Goal: Task Accomplishment & Management: Manage account settings

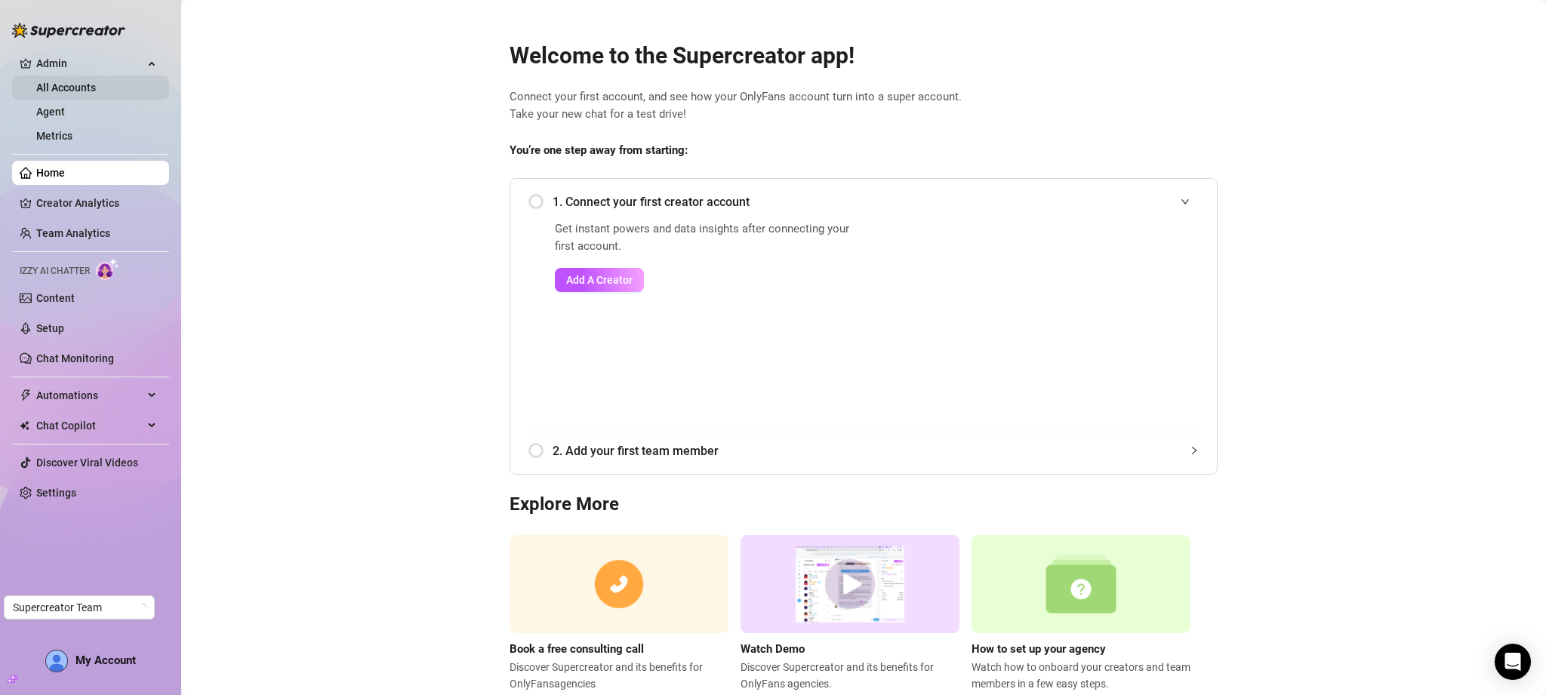
click at [79, 88] on link "All Accounts" at bounding box center [66, 88] width 60 height 12
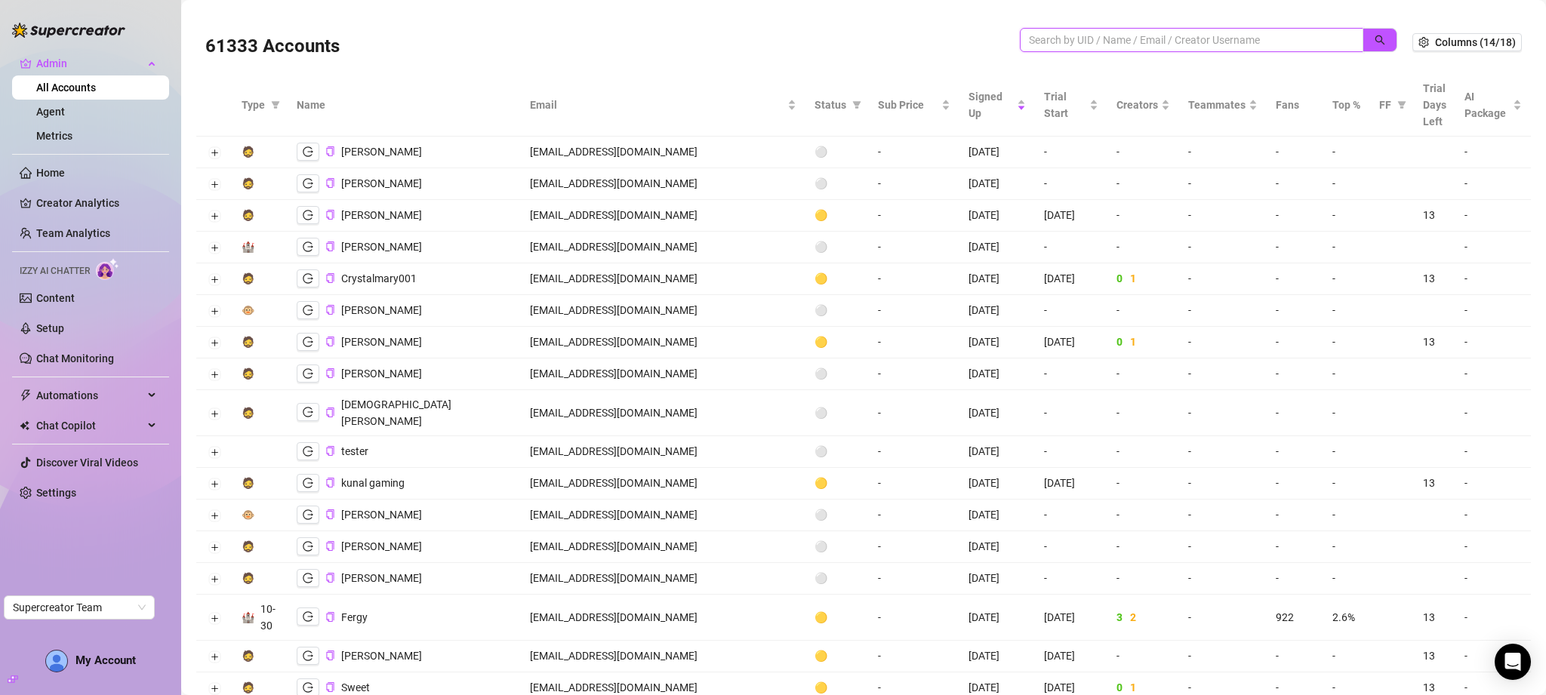
click at [1106, 32] on input "search" at bounding box center [1185, 40] width 313 height 17
type input "unlo"
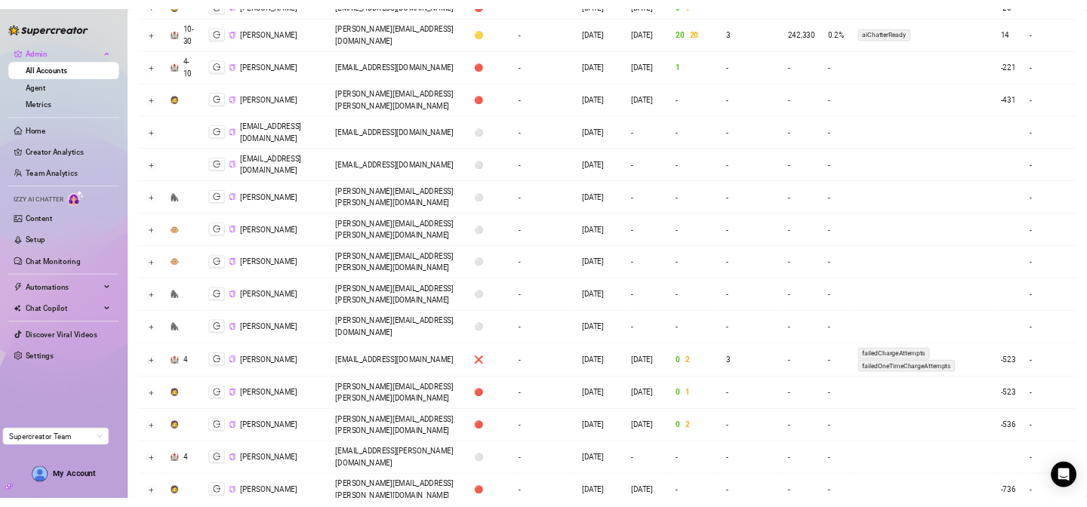
scroll to position [310, 0]
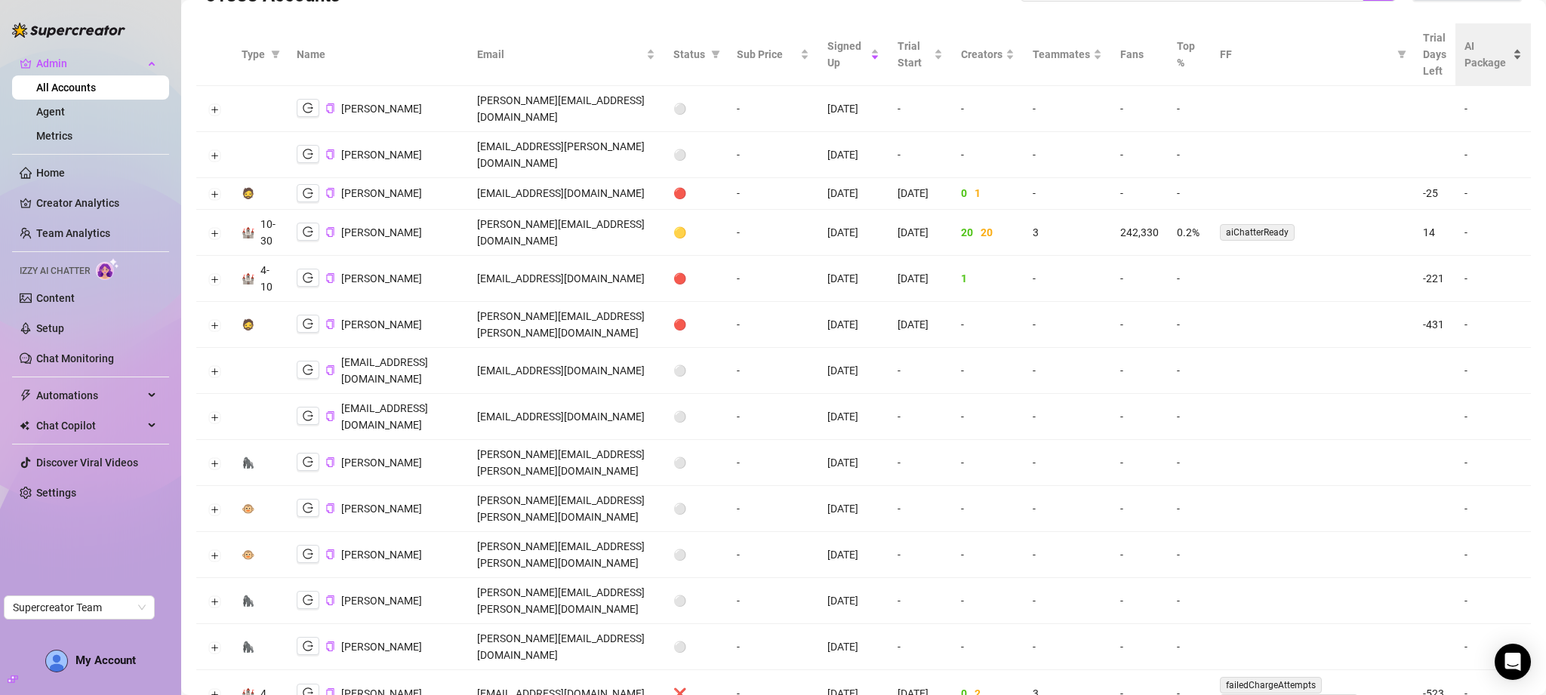
scroll to position [0, 0]
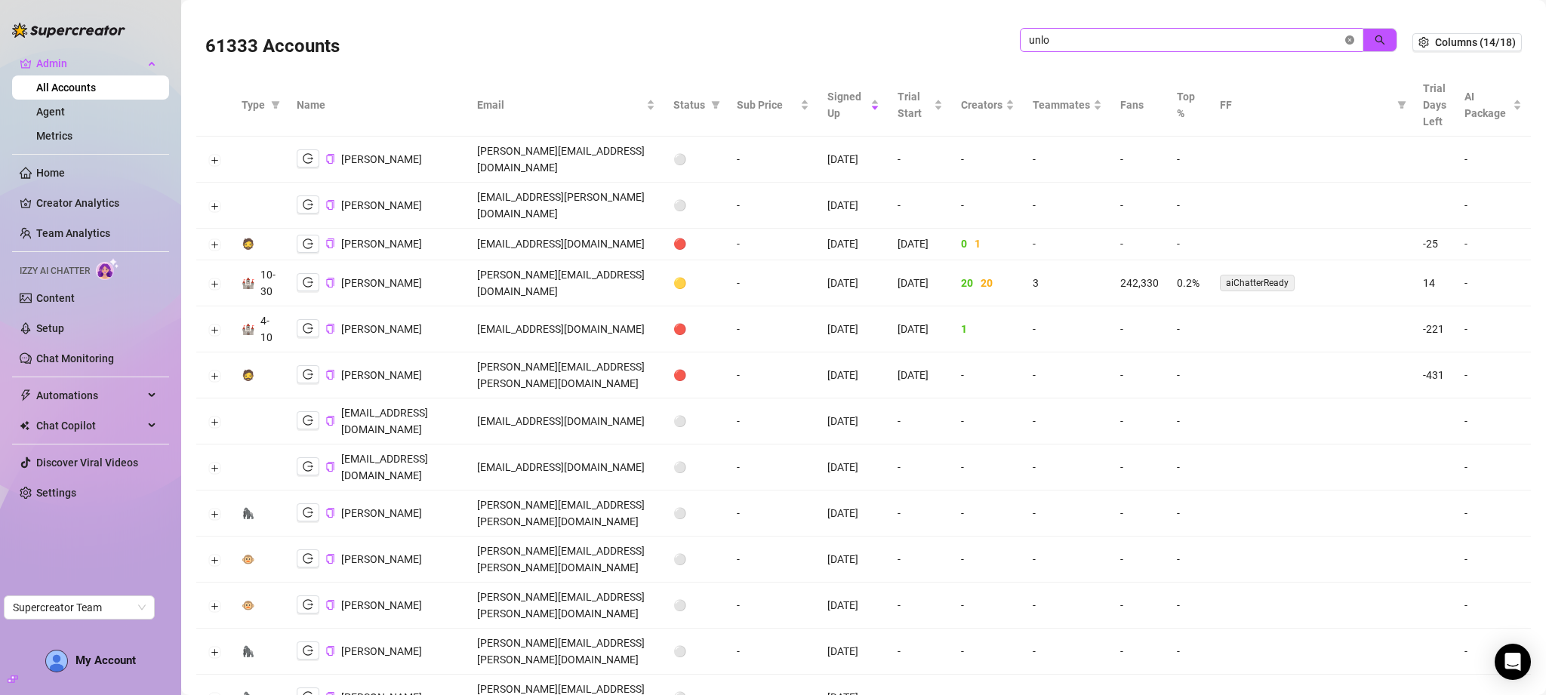
click at [1345, 38] on icon "close-circle" at bounding box center [1349, 39] width 9 height 9
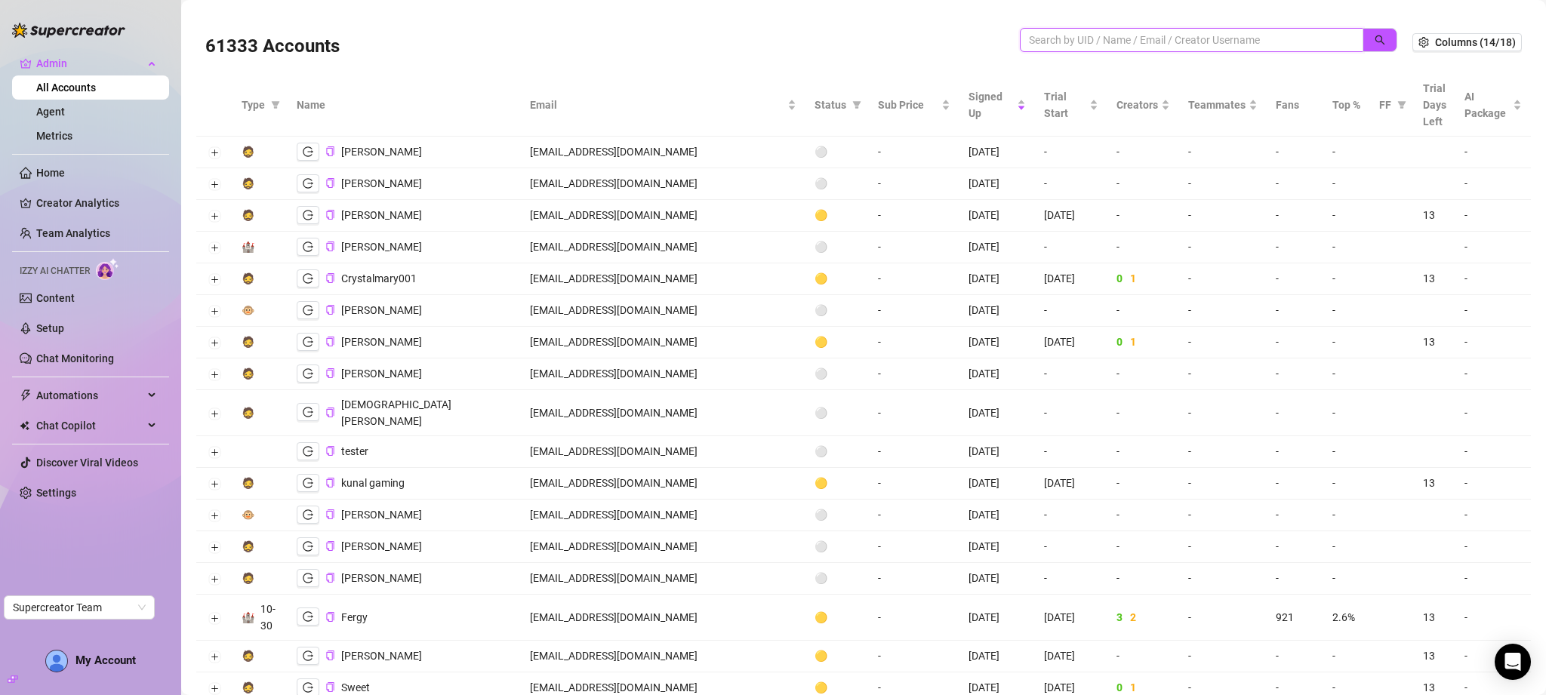
click at [1165, 44] on input "search" at bounding box center [1185, 40] width 313 height 17
paste input "[EMAIL_ADDRESS][DOMAIN_NAME]"
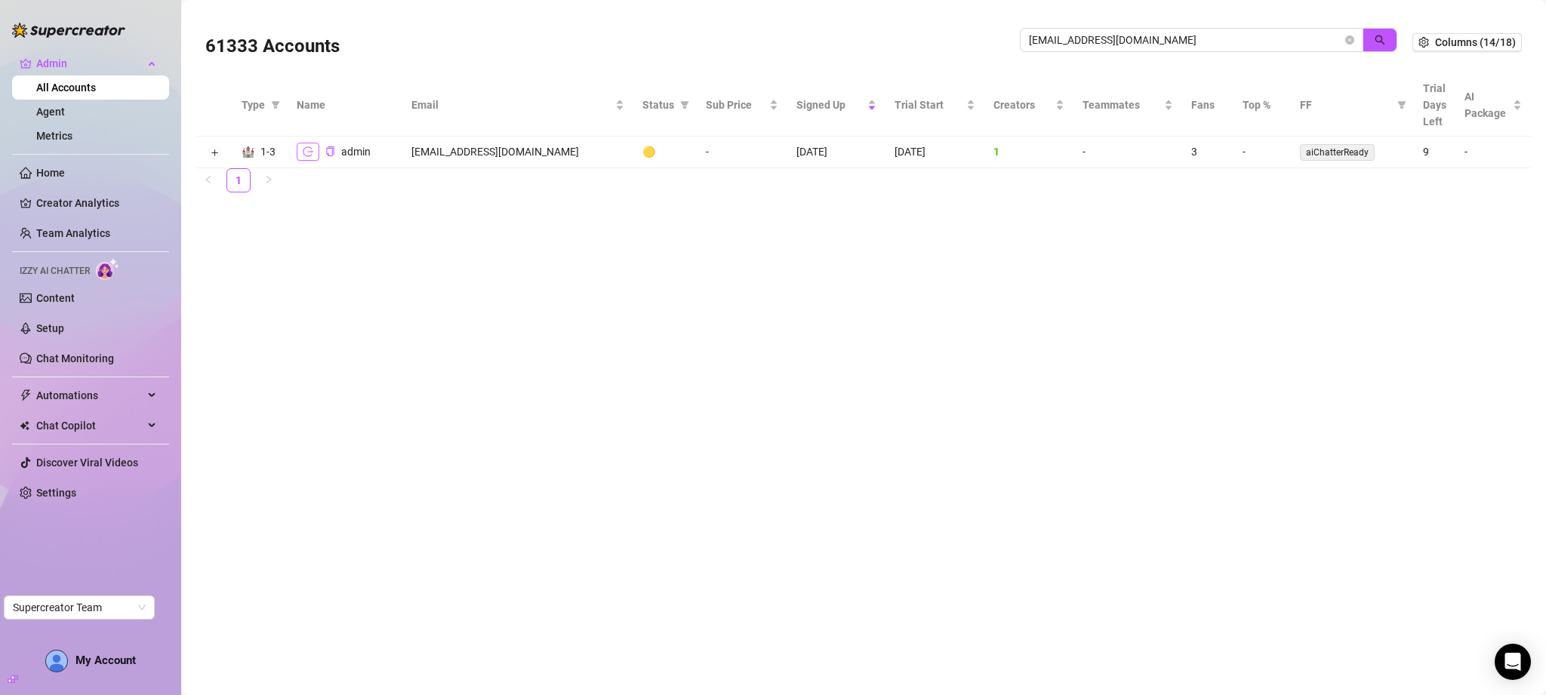
click at [306, 148] on icon "logout" at bounding box center [308, 151] width 11 height 11
click at [1122, 44] on input "[EMAIL_ADDRESS][DOMAIN_NAME]" at bounding box center [1185, 40] width 313 height 17
paste input "[EMAIL_ADDRESS][DOMAIN_NAME]"
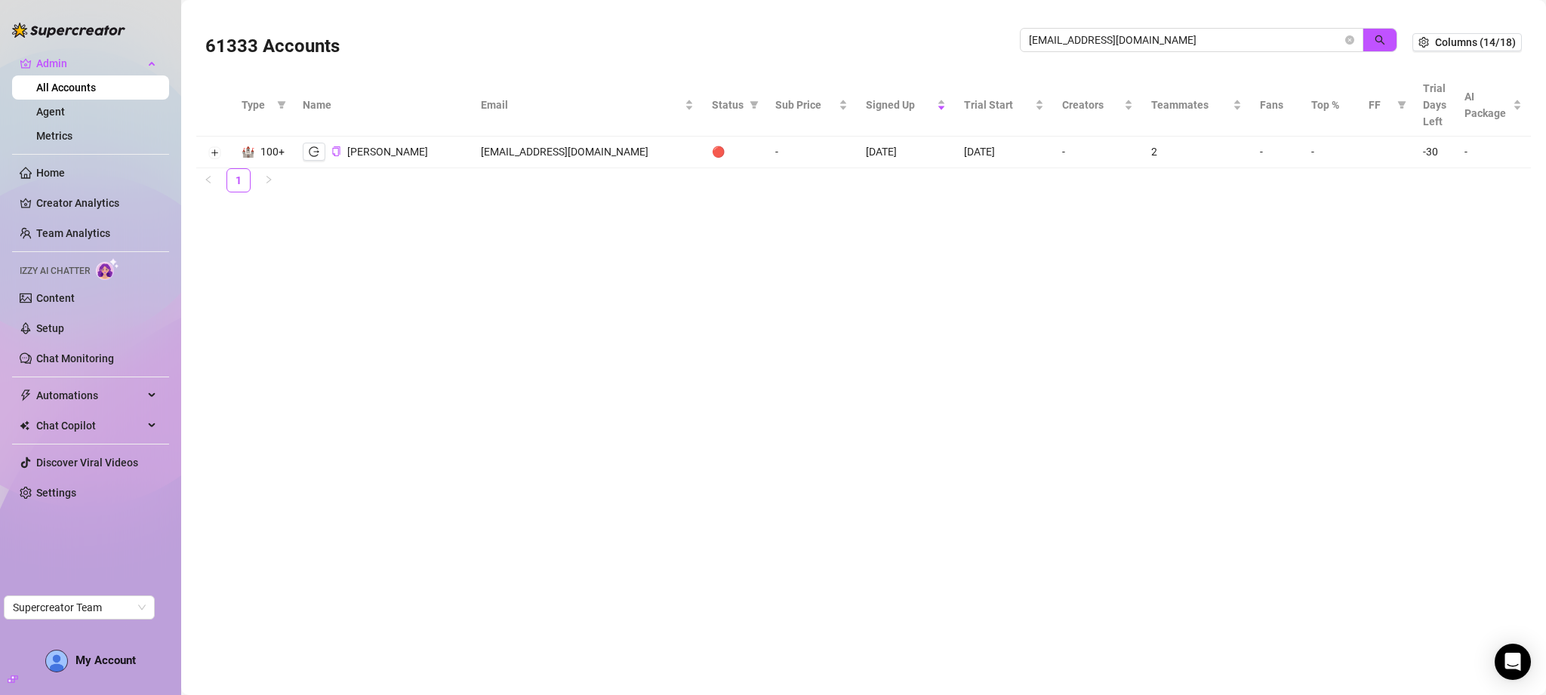
click at [569, 151] on td "[EMAIL_ADDRESS][DOMAIN_NAME]" at bounding box center [587, 153] width 230 height 32
copy td "[EMAIL_ADDRESS][DOMAIN_NAME]"
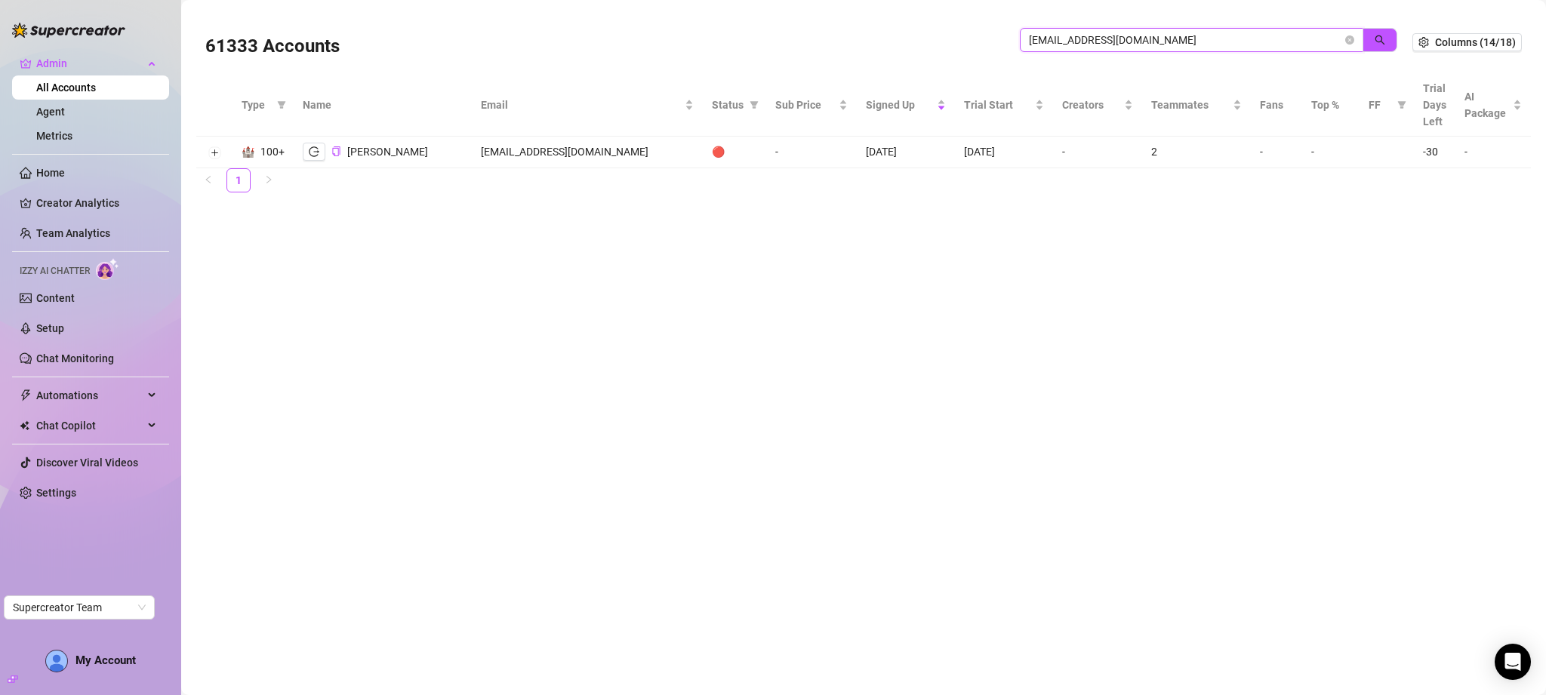
click at [1106, 45] on input "[EMAIL_ADDRESS][DOMAIN_NAME]" at bounding box center [1185, 40] width 313 height 17
click at [1107, 45] on input "[EMAIL_ADDRESS][DOMAIN_NAME]" at bounding box center [1185, 40] width 313 height 17
paste input "Iconicmodelagency75"
click at [1200, 35] on input "[EMAIL_ADDRESS][DOMAIN_NAME]" at bounding box center [1185, 40] width 313 height 17
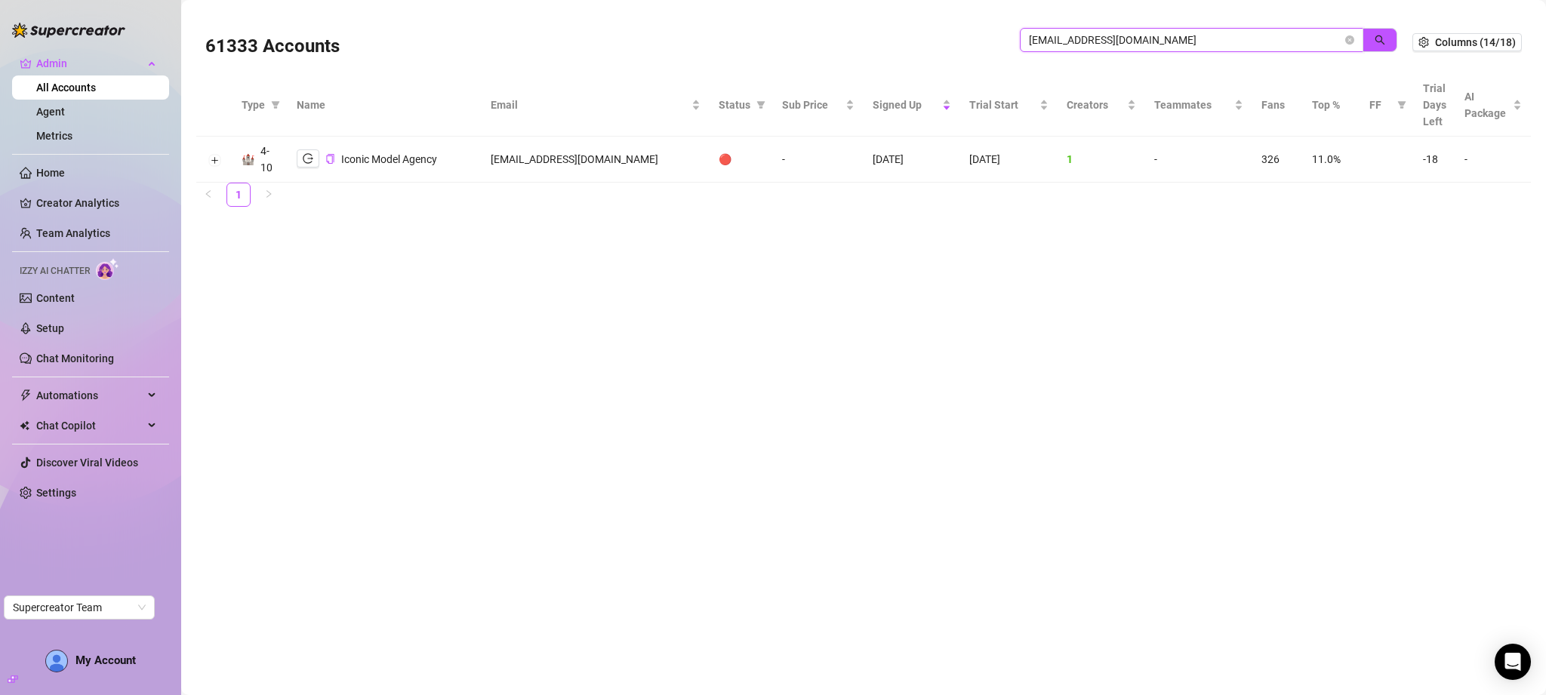
click at [1200, 35] on input "[EMAIL_ADDRESS][DOMAIN_NAME]" at bounding box center [1185, 40] width 313 height 17
paste input "[EMAIL_ADDRESS][DOMAIN_NAME]"
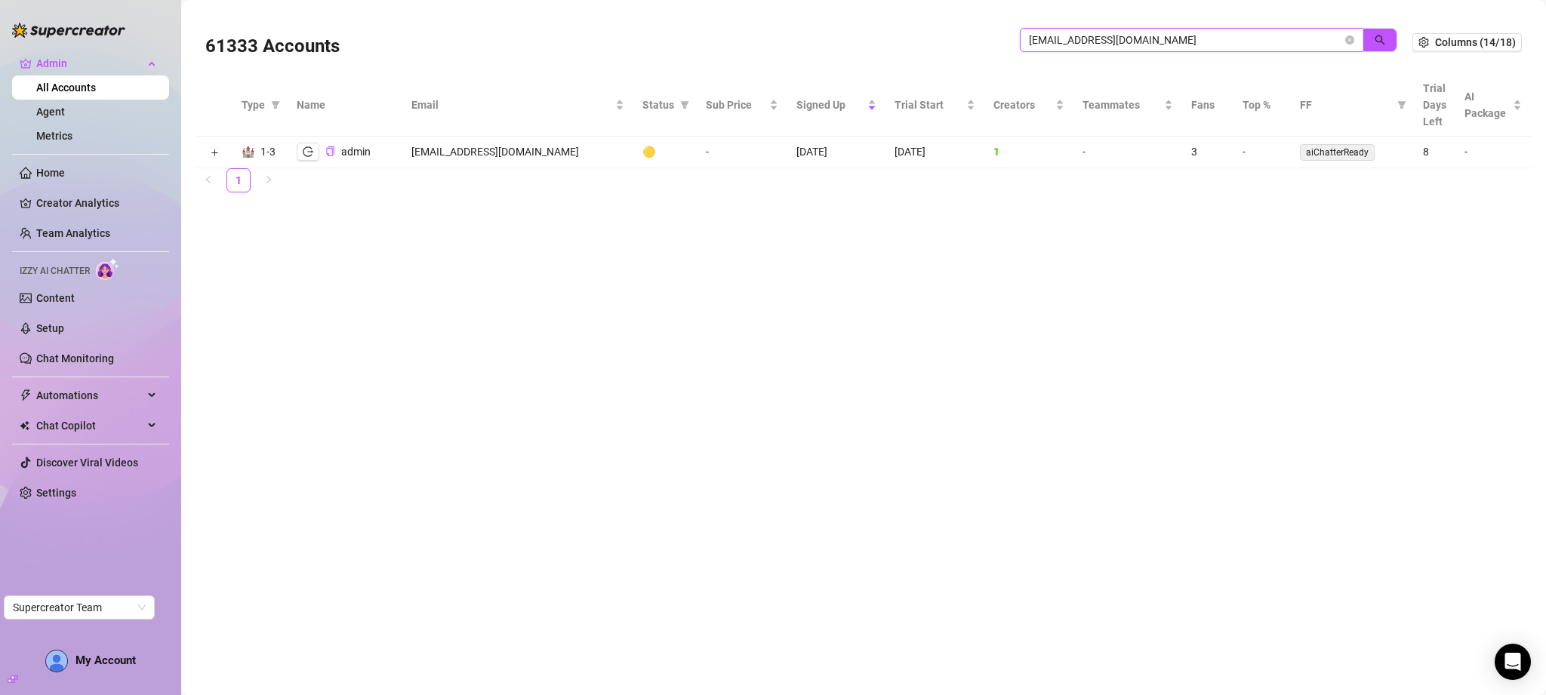
click at [1151, 44] on input "[EMAIL_ADDRESS][DOMAIN_NAME]" at bounding box center [1185, 40] width 313 height 17
paste input "[EMAIL_ADDRESS][DOMAIN_NAME]"
type input "[EMAIL_ADDRESS][DOMAIN_NAME]"
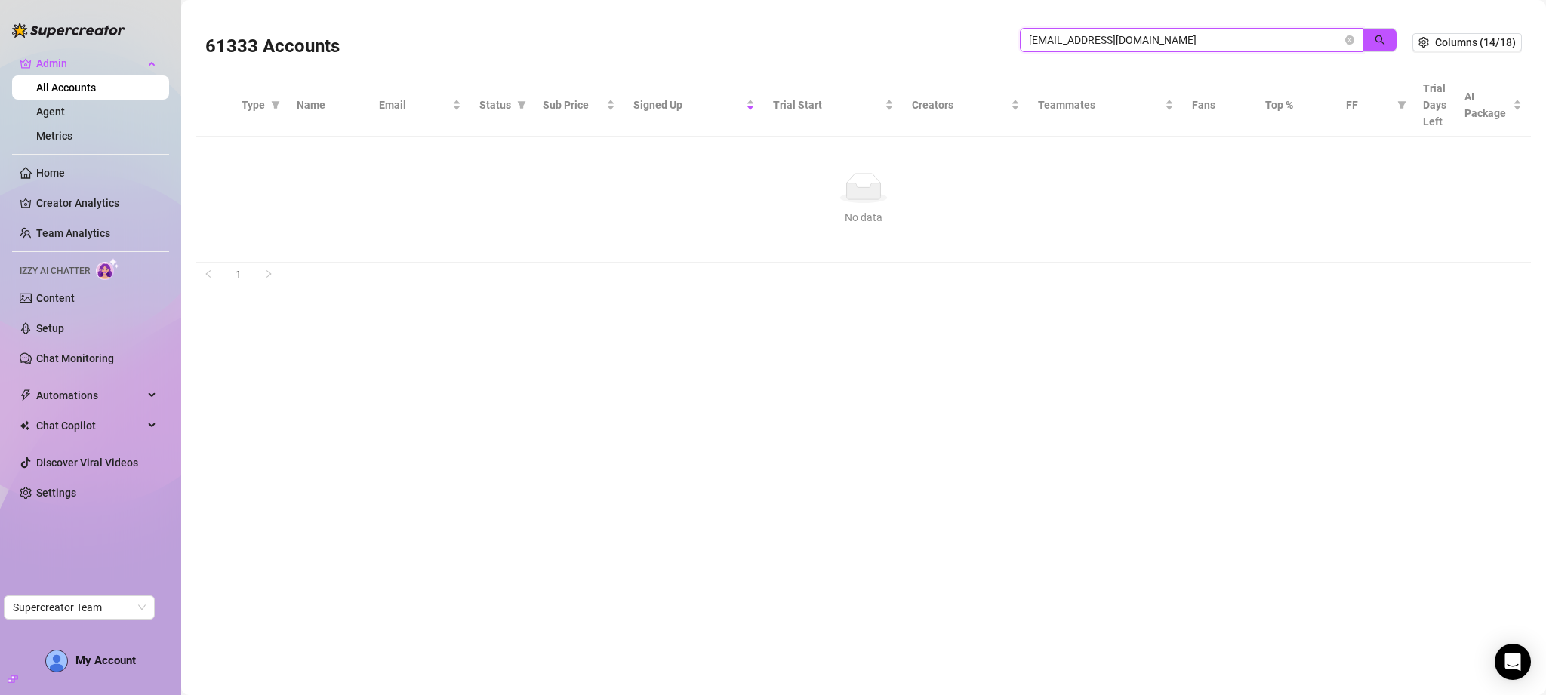
click at [1351, 38] on icon "close-circle" at bounding box center [1349, 39] width 9 height 9
